Goal: Transaction & Acquisition: Purchase product/service

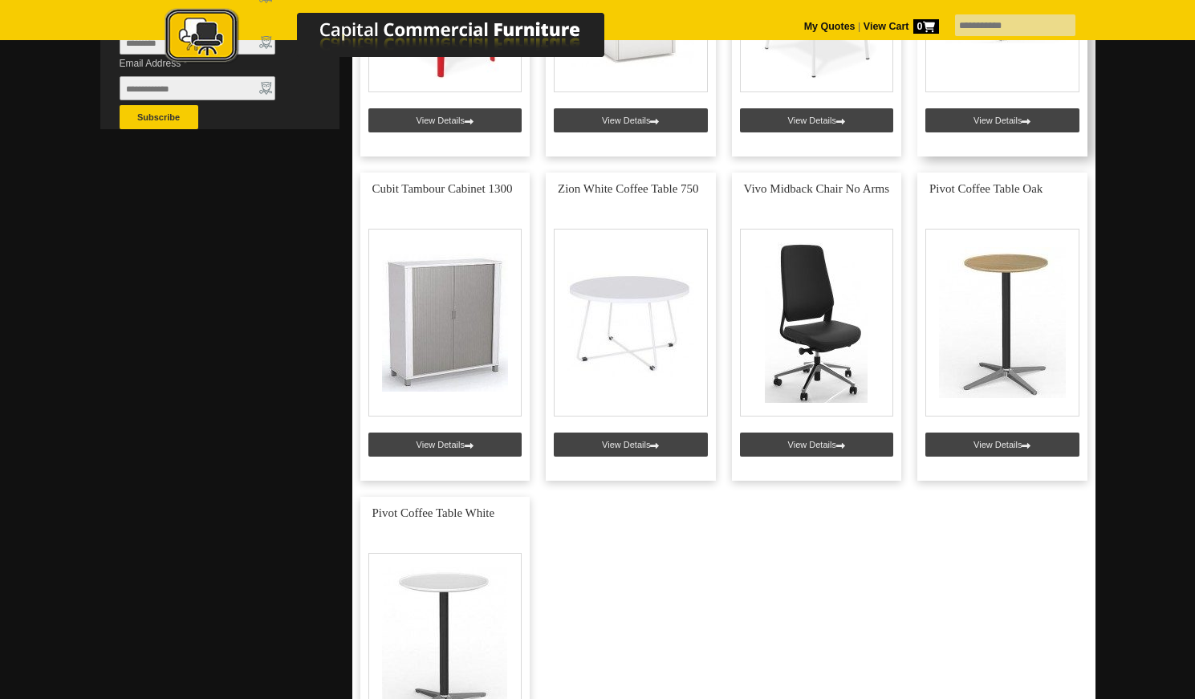
scroll to position [562, 0]
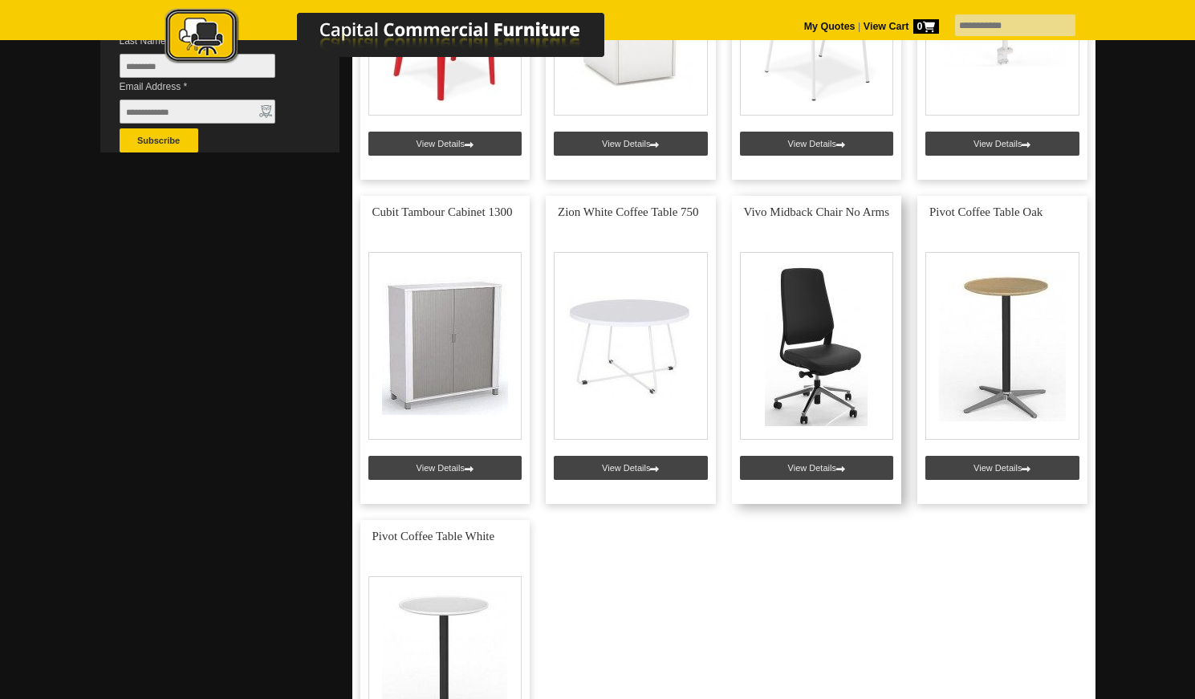
click at [811, 338] on link at bounding box center [817, 350] width 170 height 308
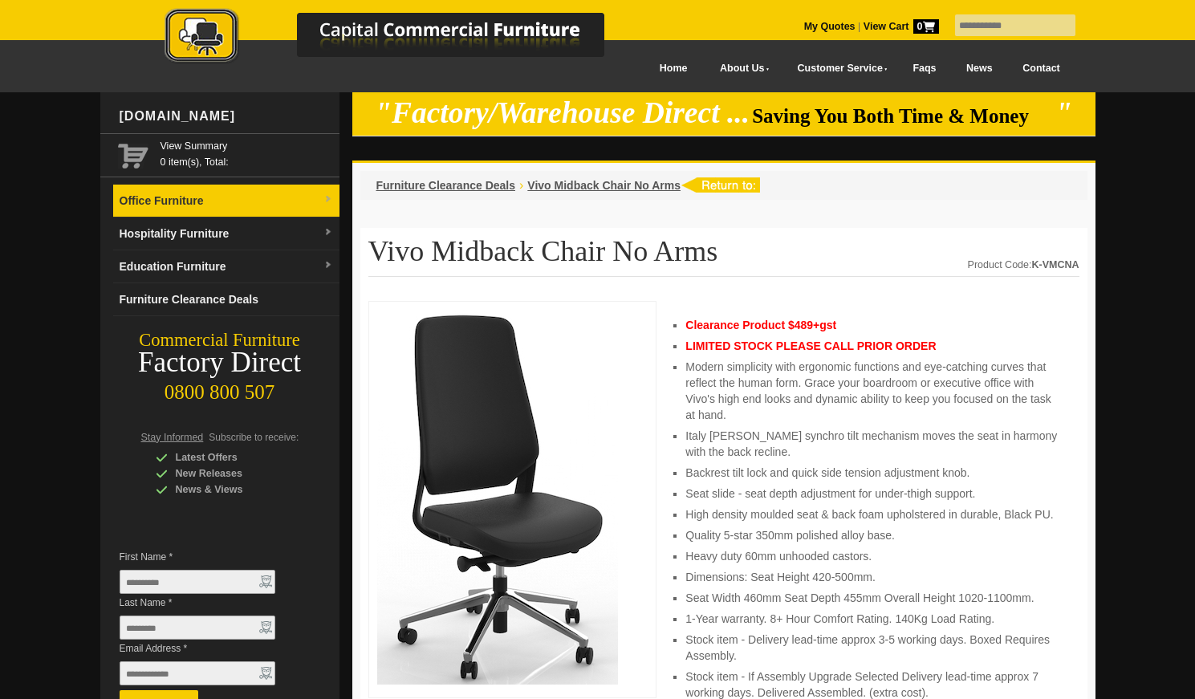
click at [174, 202] on link "Office Furniture" at bounding box center [226, 201] width 226 height 33
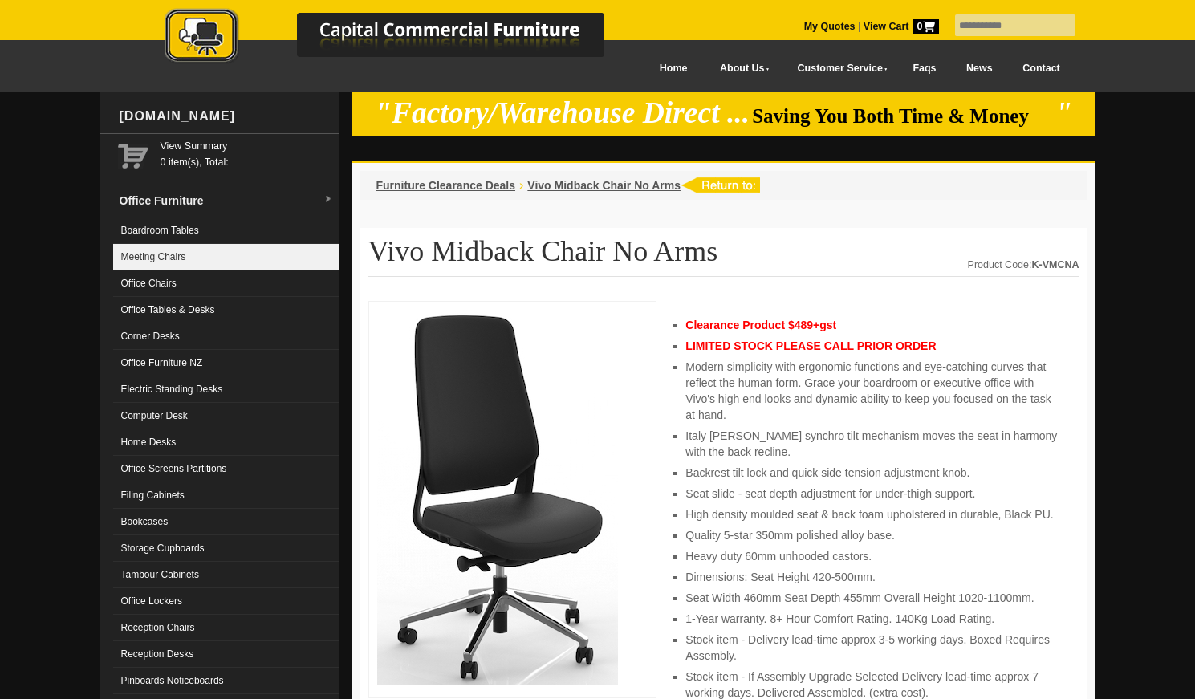
click at [160, 251] on link "Meeting Chairs" at bounding box center [226, 257] width 226 height 26
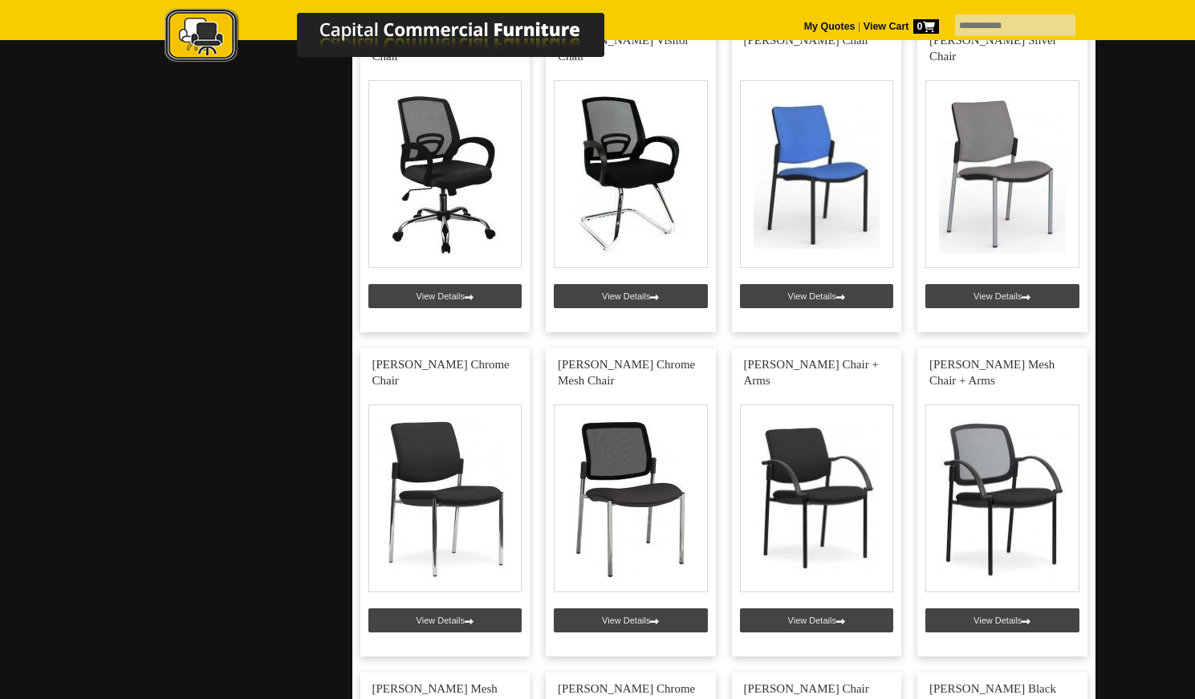
scroll to position [1927, 0]
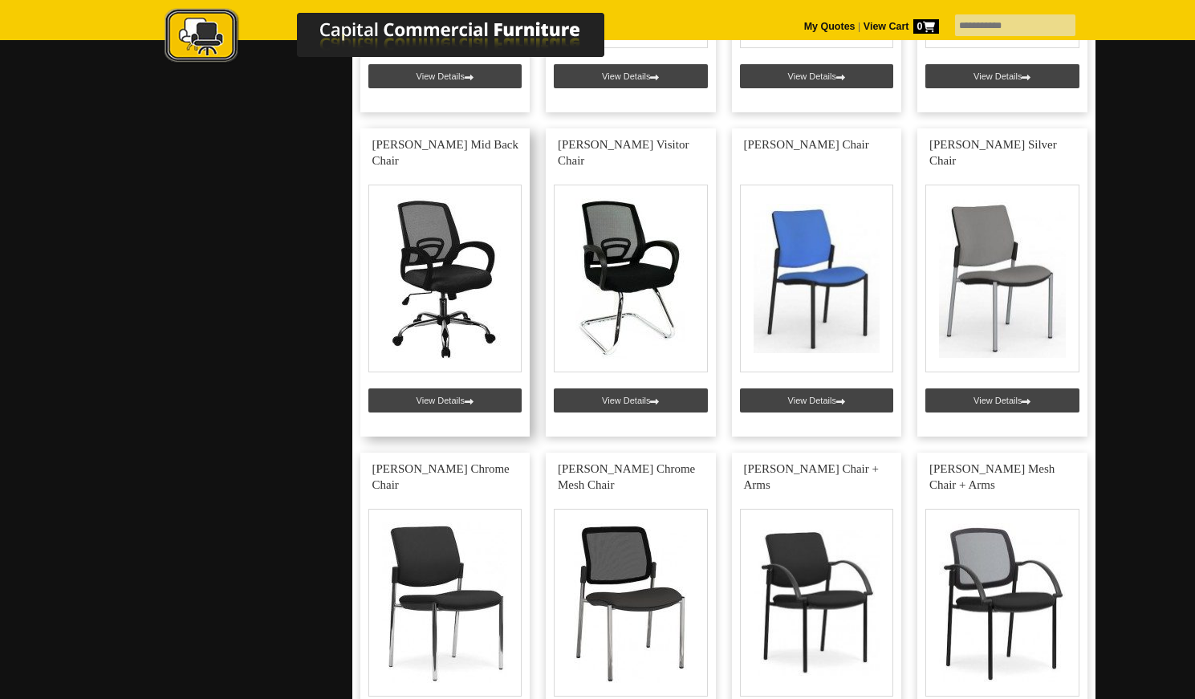
click at [450, 271] on link at bounding box center [445, 282] width 170 height 308
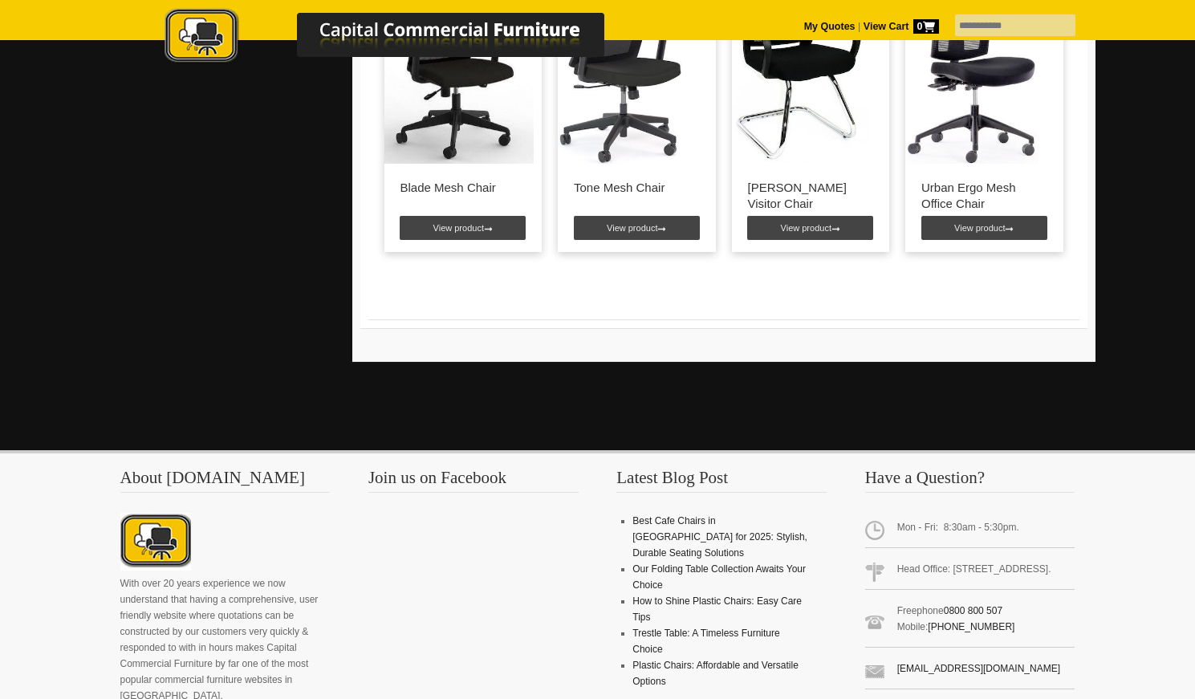
scroll to position [1365, 0]
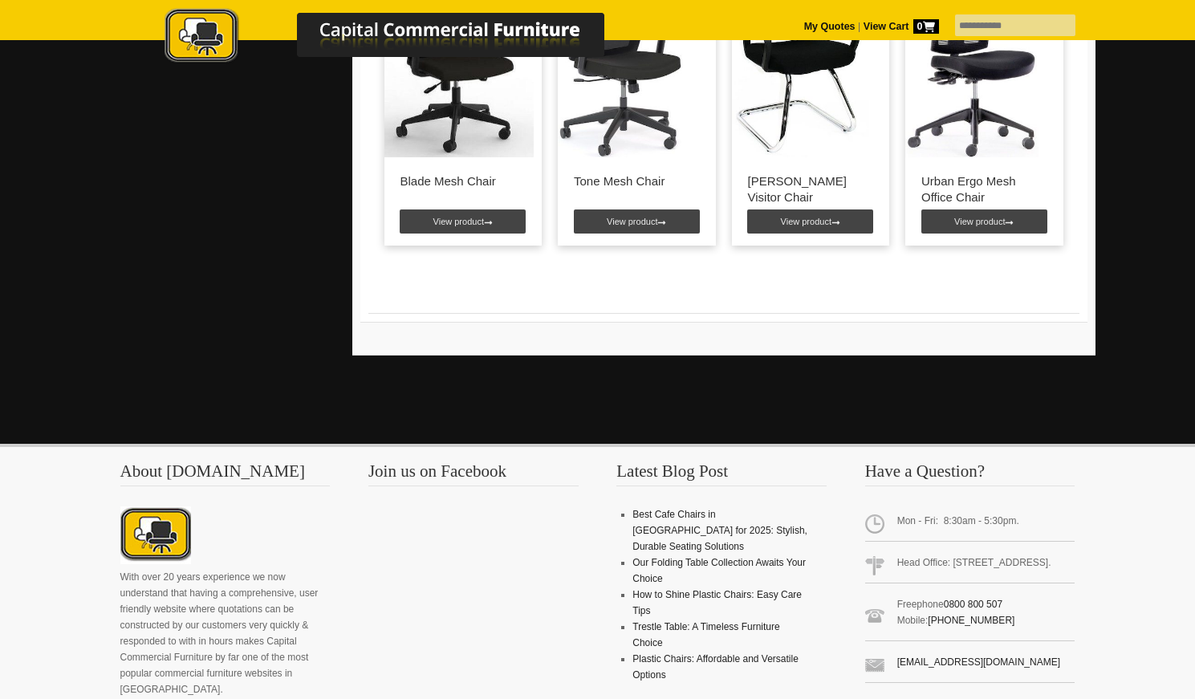
click at [976, 185] on p "Urban Ergo Mesh Office Chair" at bounding box center [985, 189] width 126 height 32
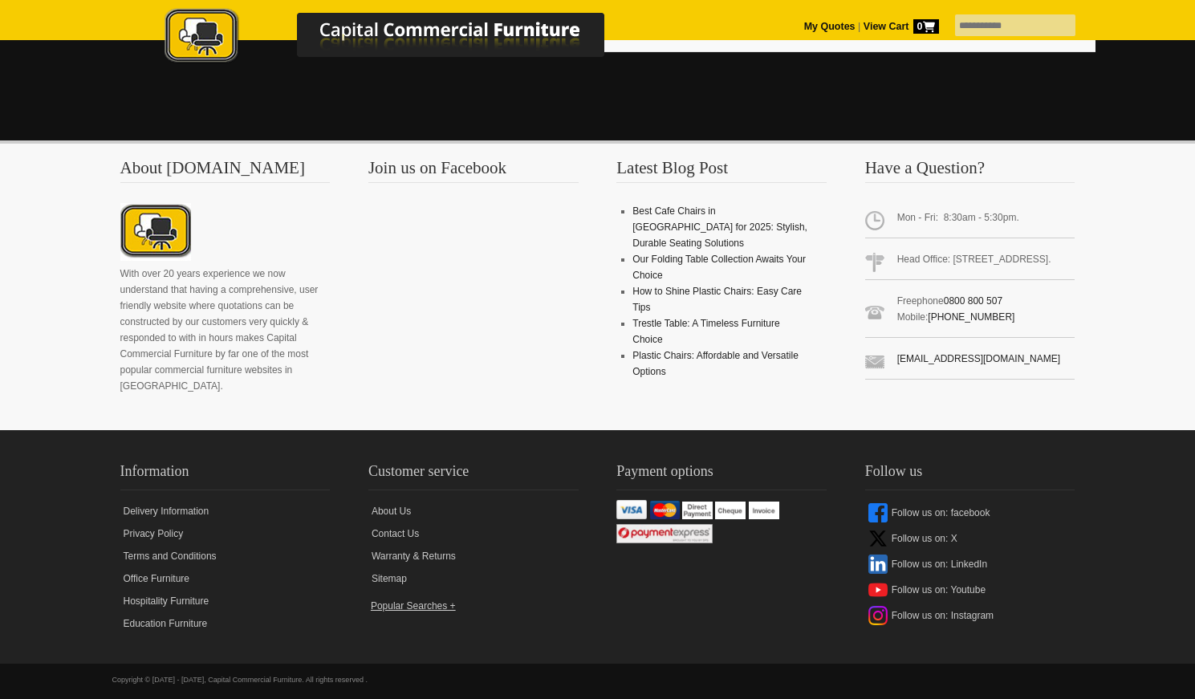
scroll to position [1679, 0]
